Goal: Task Accomplishment & Management: Use online tool/utility

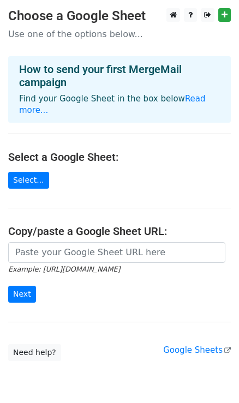
click at [110, 16] on h3 "Choose a Google Sheet" at bounding box center [119, 16] width 222 height 16
click at [230, 15] on main "Choose a Google Sheet Use one of the options below... How to send your first Me…" at bounding box center [119, 184] width 239 height 353
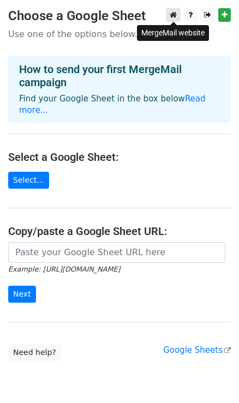
click at [172, 15] on icon at bounding box center [172, 15] width 7 height 8
click at [9, 172] on link "Select..." at bounding box center [28, 180] width 41 height 17
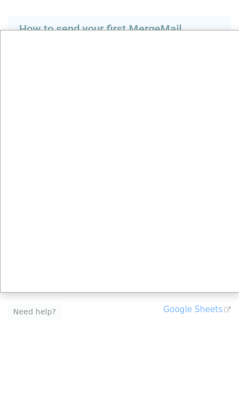
scroll to position [33, 0]
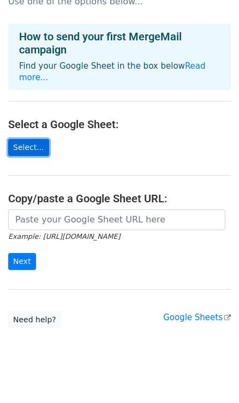
click at [27, 139] on link "Select..." at bounding box center [28, 147] width 41 height 17
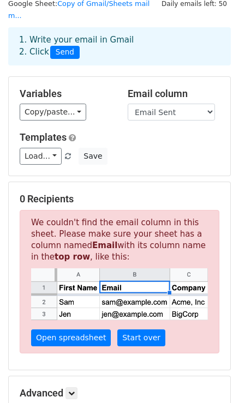
scroll to position [59, 0]
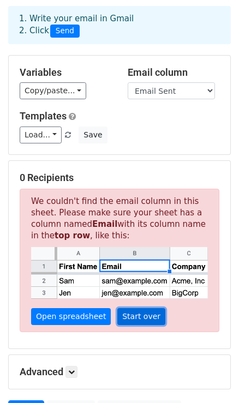
click at [125, 308] on link "Start over" at bounding box center [141, 316] width 48 height 17
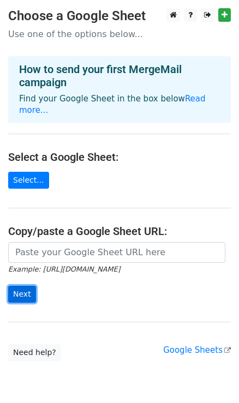
click at [17, 285] on input "Next" at bounding box center [22, 293] width 28 height 17
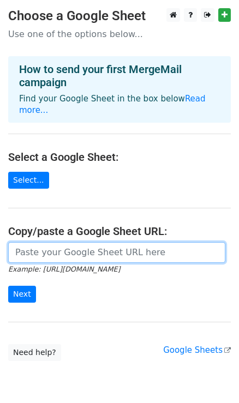
click at [57, 242] on input "url" at bounding box center [116, 252] width 217 height 21
click at [58, 242] on input "url" at bounding box center [116, 252] width 217 height 21
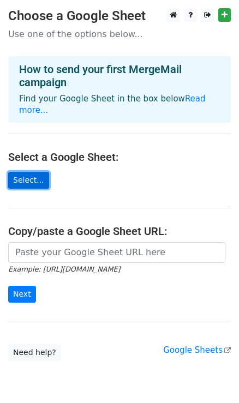
click at [27, 172] on link "Select..." at bounding box center [28, 180] width 41 height 17
